Goal: Find specific fact: Find specific fact

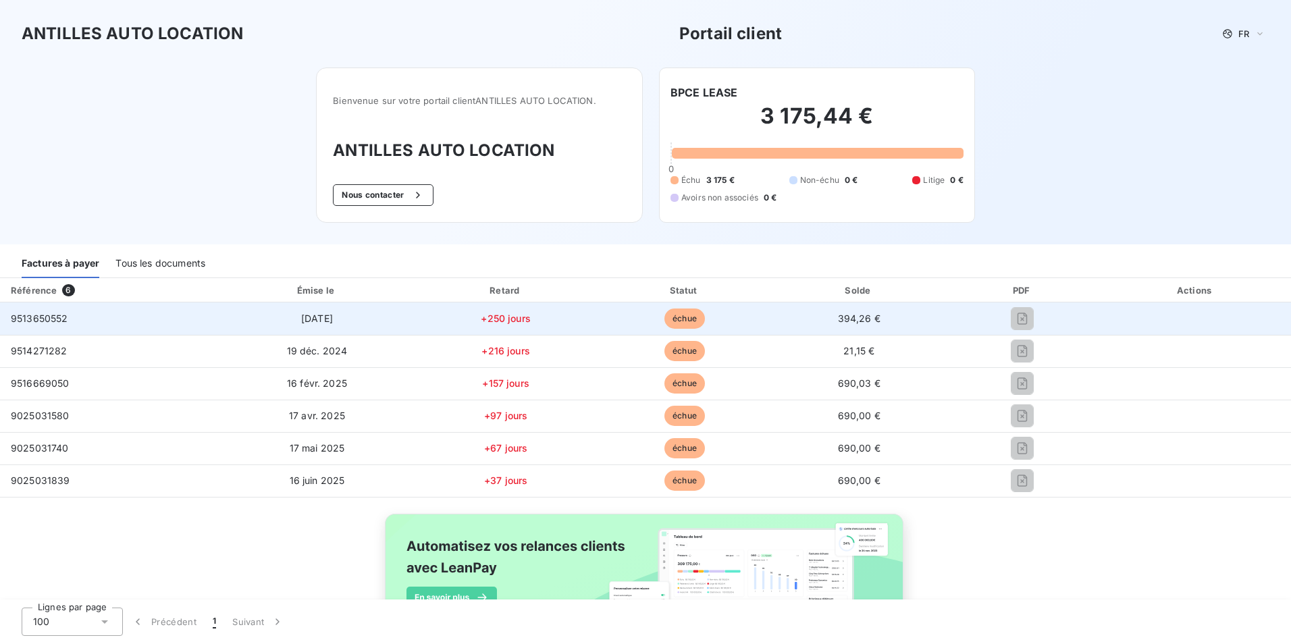
click at [39, 322] on span "9513650552" at bounding box center [39, 318] width 57 height 11
click at [39, 319] on span "9513650552" at bounding box center [39, 318] width 57 height 11
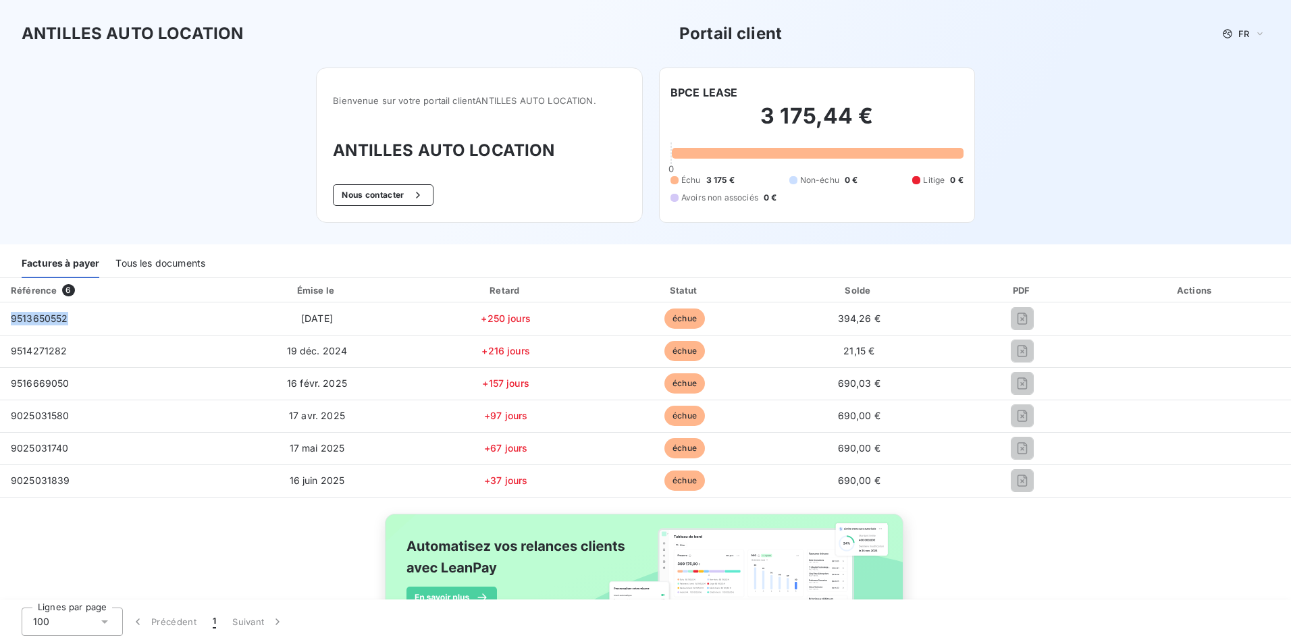
copy span "9513650552"
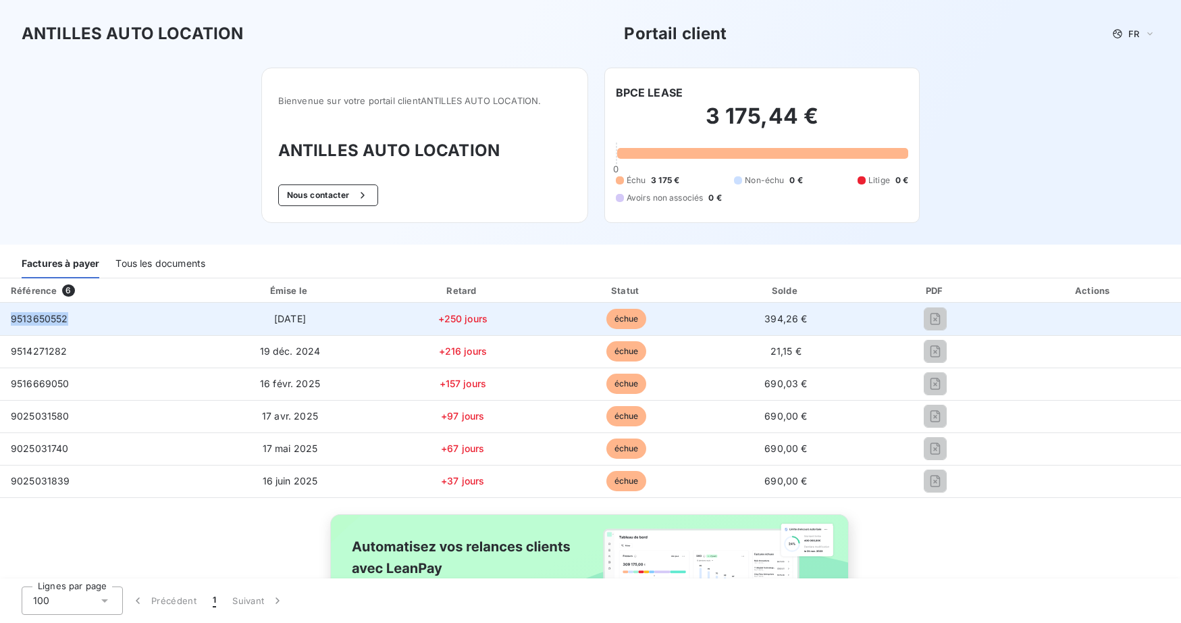
click at [59, 320] on span "9513650552" at bounding box center [39, 318] width 57 height 11
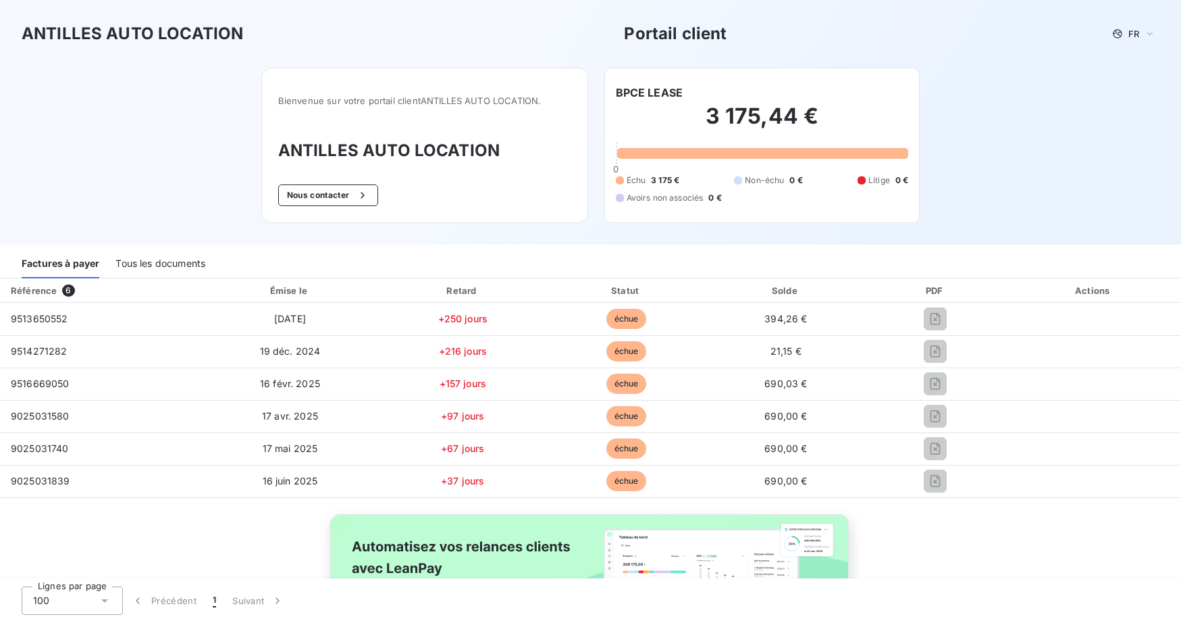
click at [157, 265] on div "Tous les documents" at bounding box center [161, 264] width 90 height 28
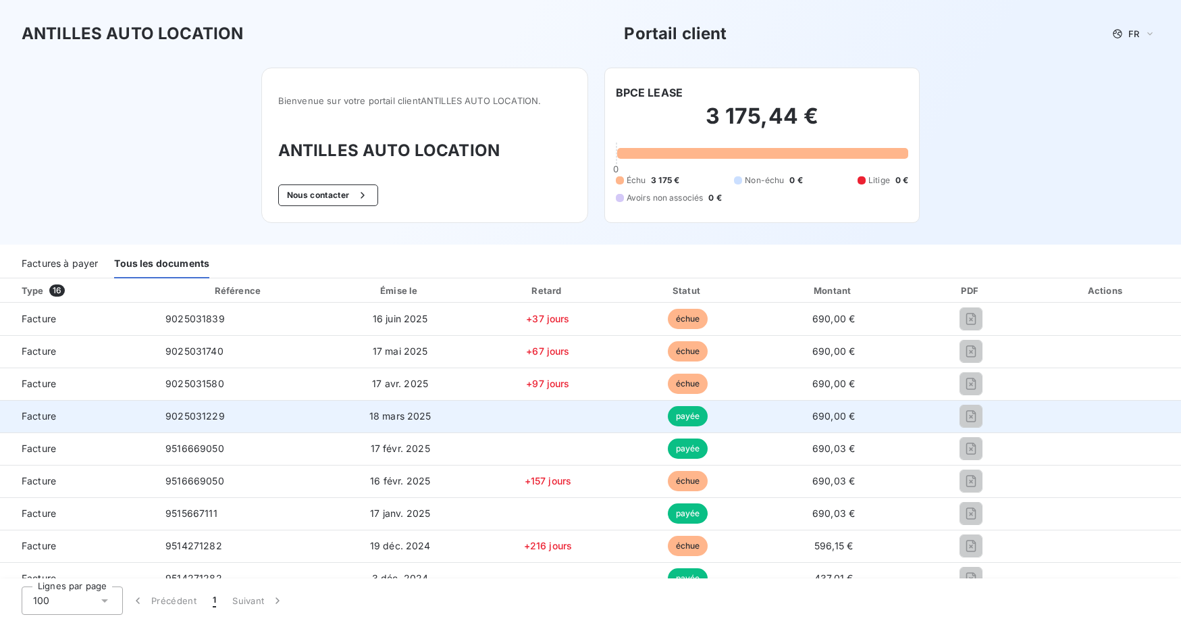
click at [189, 412] on span "9025031229" at bounding box center [194, 415] width 59 height 11
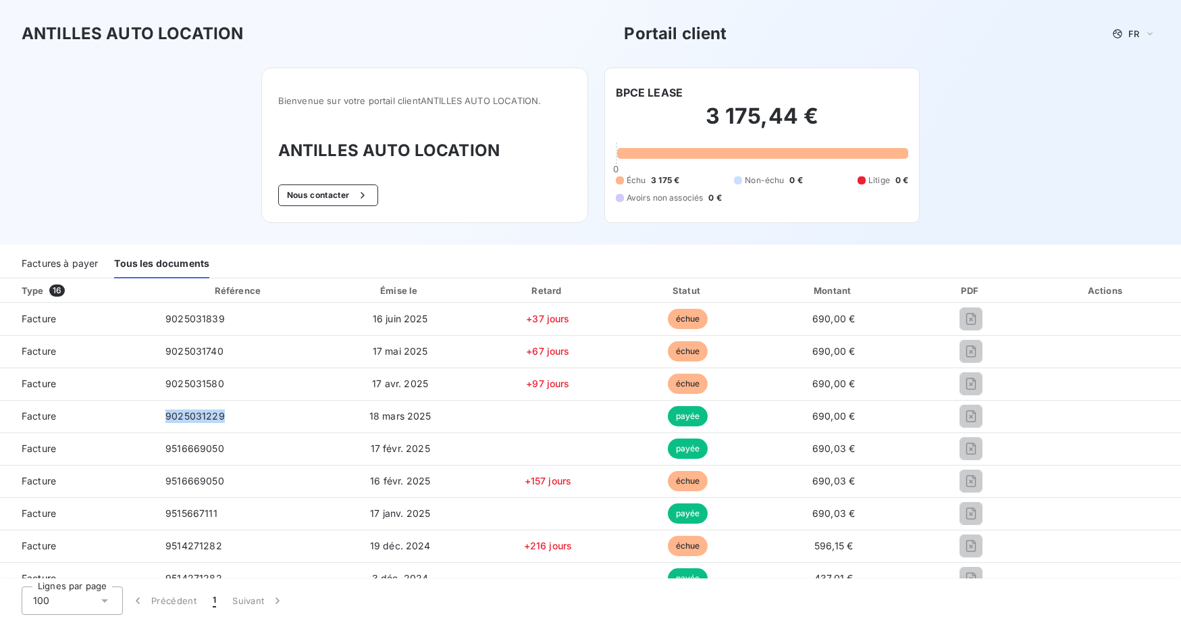
copy span "9025031229"
click at [931, 94] on div "Bienvenue sur votre portail client ANTILLES AUTO LOCATION . ANTILLES AUTO LOCAT…" at bounding box center [591, 156] width 702 height 177
